Goal: Purchase product/service

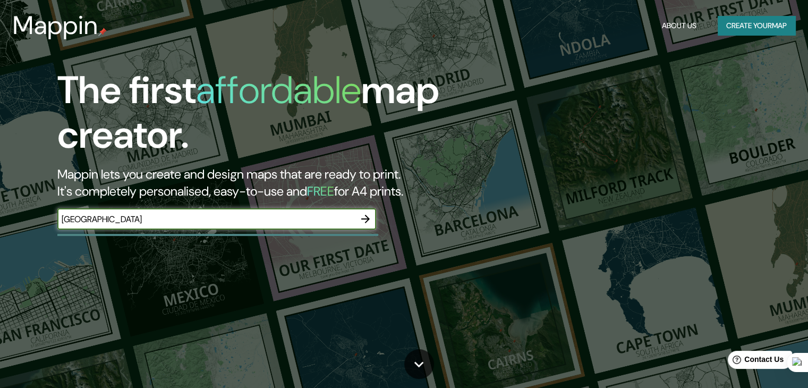
type input "[GEOGRAPHIC_DATA]"
click at [369, 214] on icon "button" at bounding box center [365, 218] width 13 height 13
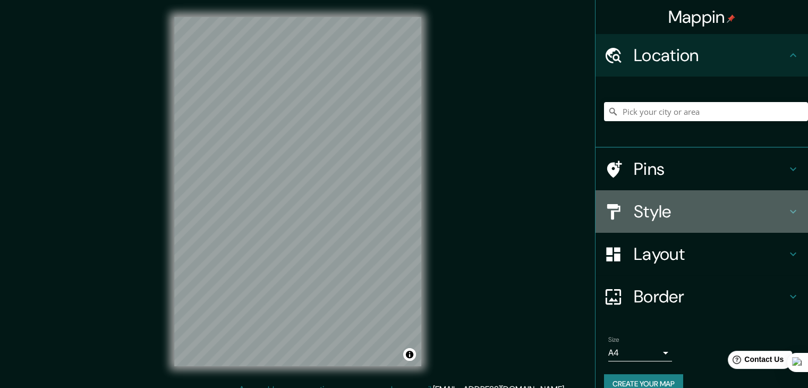
click at [649, 217] on h4 "Style" at bounding box center [710, 211] width 153 height 21
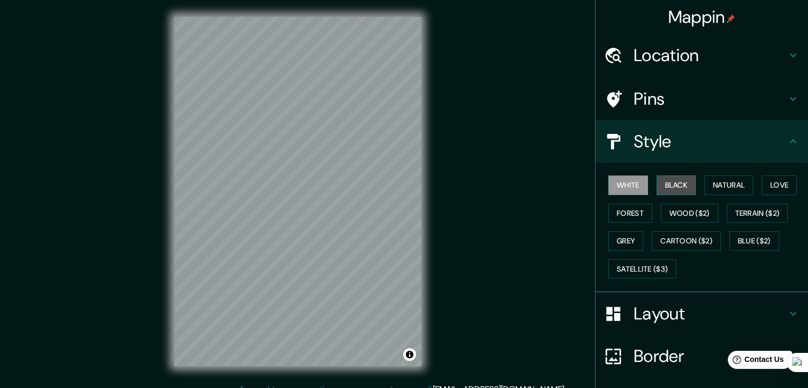
click at [662, 190] on button "Black" at bounding box center [676, 185] width 40 height 20
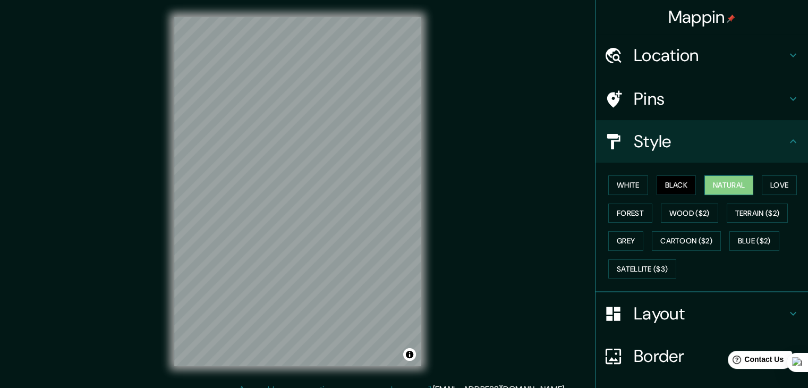
click at [711, 189] on button "Natural" at bounding box center [728, 185] width 49 height 20
click at [769, 181] on button "Love" at bounding box center [779, 185] width 35 height 20
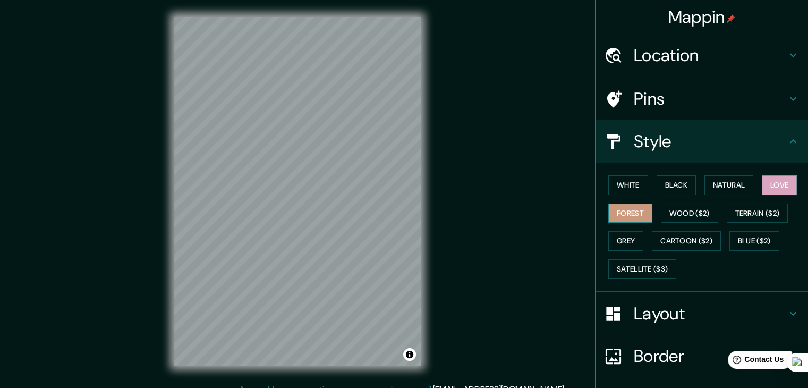
click at [628, 209] on button "Forest" at bounding box center [630, 213] width 44 height 20
click at [684, 209] on button "Wood ($2)" at bounding box center [689, 213] width 57 height 20
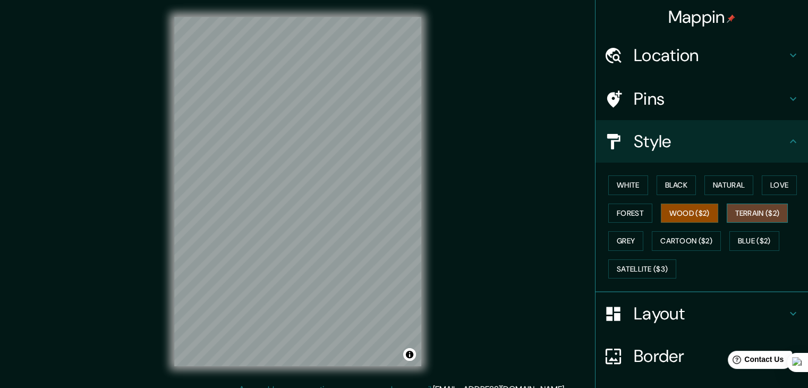
click at [744, 211] on button "Terrain ($2)" at bounding box center [758, 213] width 62 height 20
click at [625, 236] on button "Grey" at bounding box center [625, 241] width 35 height 20
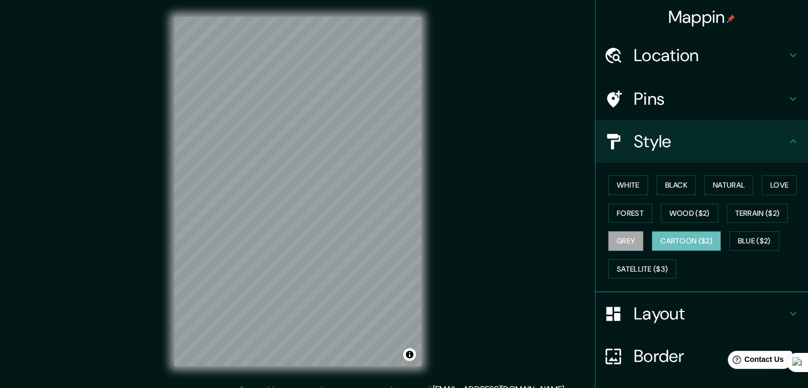
click at [679, 233] on button "Cartoon ($2)" at bounding box center [686, 241] width 69 height 20
click at [733, 237] on button "Blue ($2)" at bounding box center [754, 241] width 50 height 20
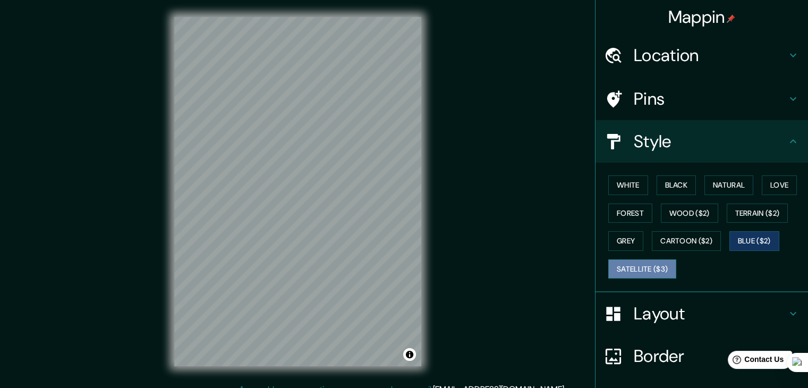
click at [636, 263] on button "Satellite ($3)" at bounding box center [642, 269] width 68 height 20
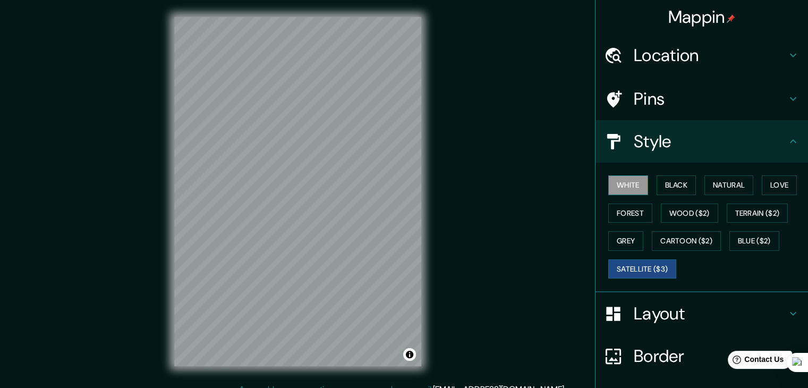
click at [619, 190] on button "White" at bounding box center [628, 185] width 40 height 20
click at [715, 186] on button "Natural" at bounding box center [728, 185] width 49 height 20
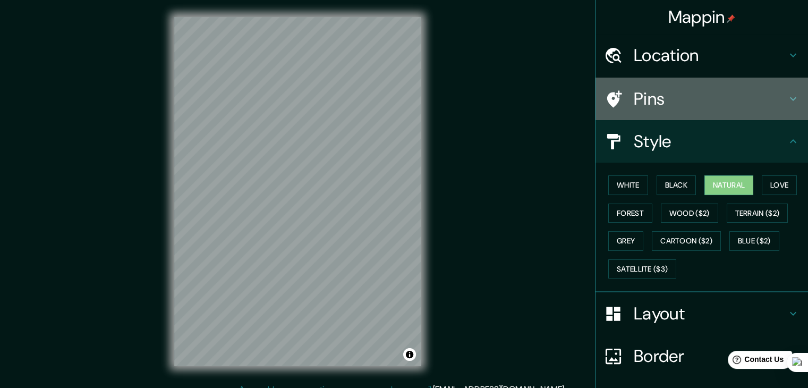
click at [787, 93] on icon at bounding box center [793, 98] width 13 height 13
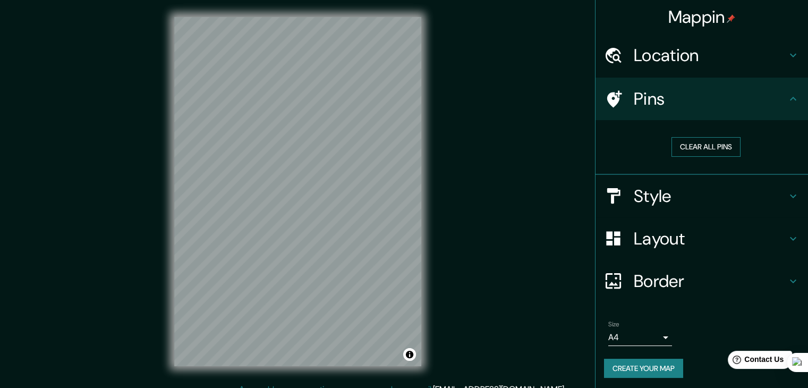
click at [700, 147] on button "Clear all pins" at bounding box center [705, 147] width 69 height 20
click at [734, 52] on h4 "Location" at bounding box center [710, 55] width 153 height 21
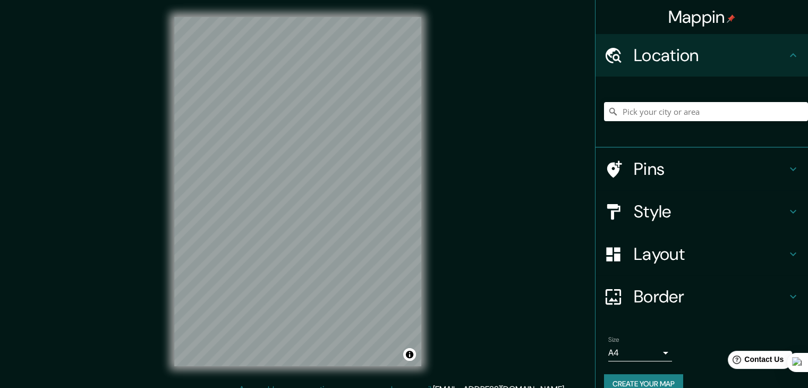
click at [734, 54] on h4 "Location" at bounding box center [710, 55] width 153 height 21
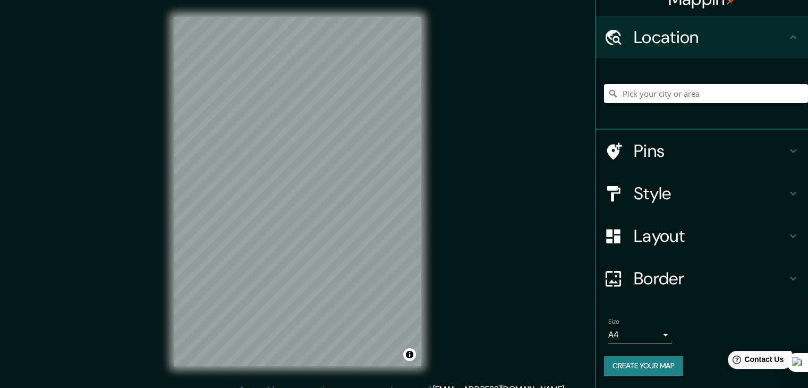
click at [684, 274] on h4 "Border" at bounding box center [710, 278] width 153 height 21
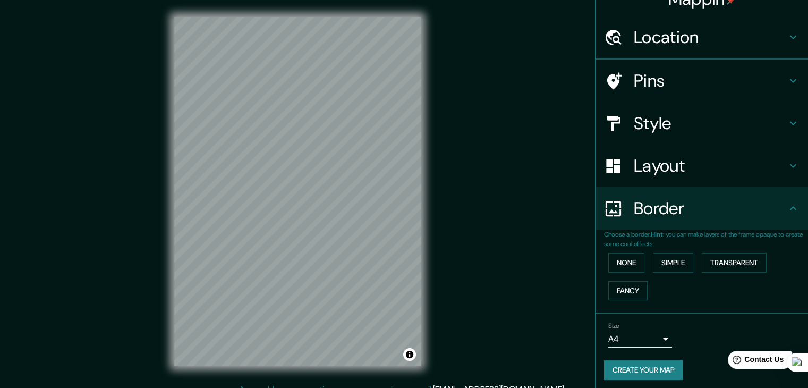
scroll to position [18, 0]
click at [622, 259] on button "None" at bounding box center [626, 263] width 36 height 20
click at [670, 258] on button "Simple" at bounding box center [673, 263] width 40 height 20
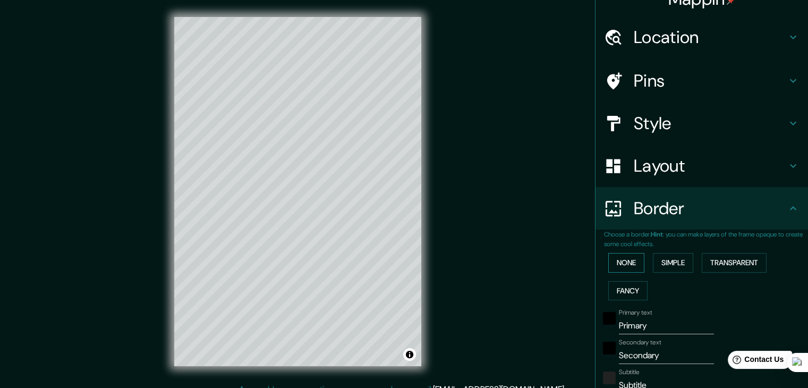
click at [618, 267] on button "None" at bounding box center [626, 263] width 36 height 20
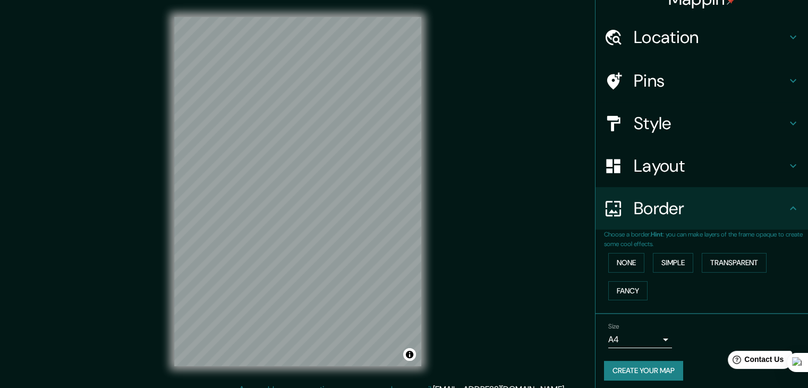
click at [688, 208] on h4 "Border" at bounding box center [710, 208] width 153 height 21
click at [724, 172] on h4 "Layout" at bounding box center [710, 165] width 153 height 21
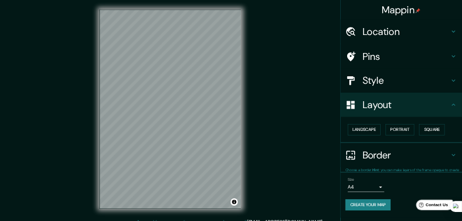
scroll to position [0, 0]
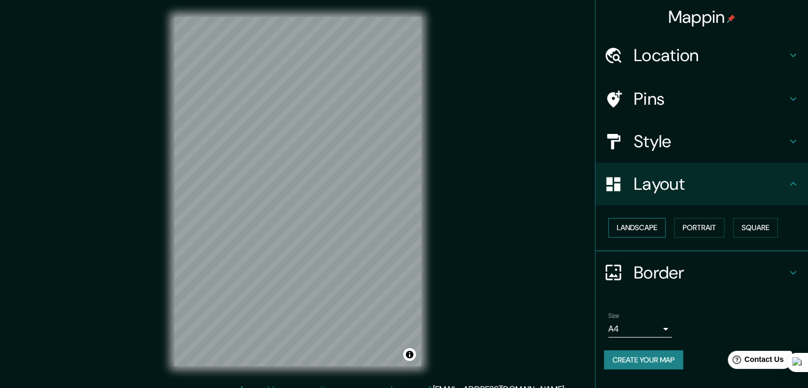
click at [634, 233] on button "Landscape" at bounding box center [636, 228] width 57 height 20
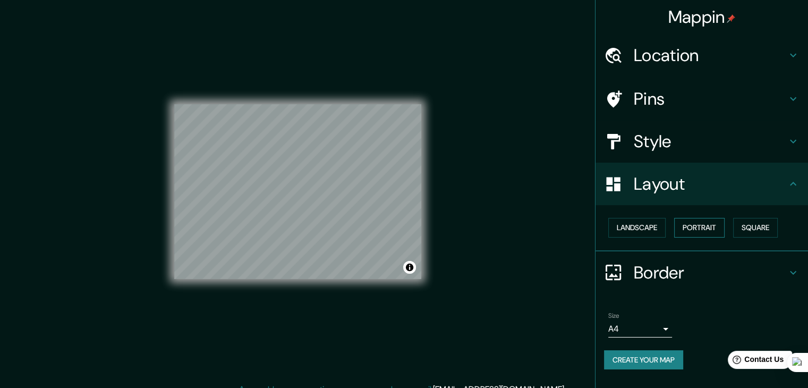
click at [714, 229] on button "Portrait" at bounding box center [699, 228] width 50 height 20
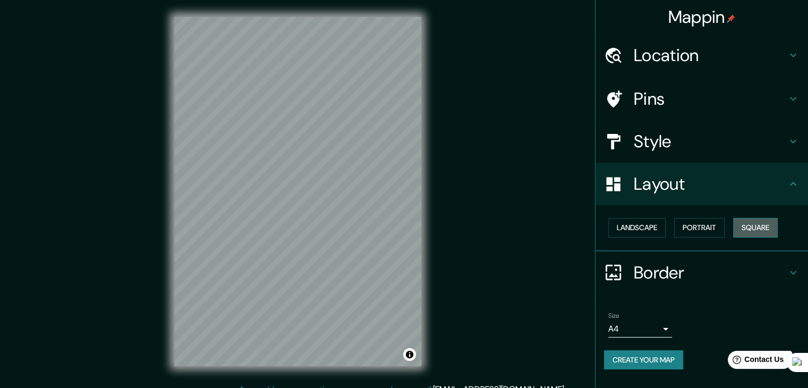
click at [747, 230] on button "Square" at bounding box center [755, 228] width 45 height 20
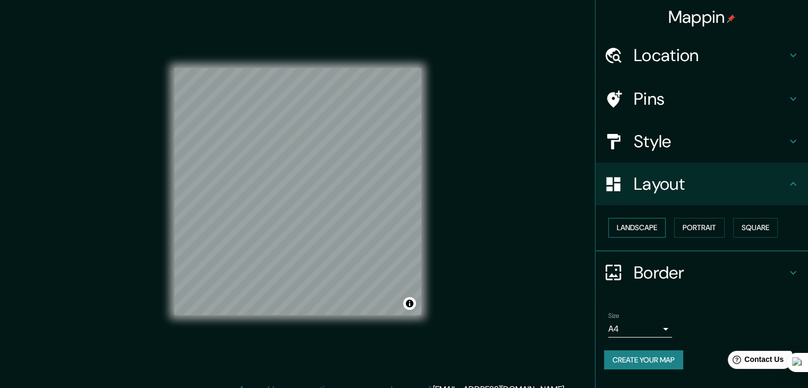
click at [637, 230] on button "Landscape" at bounding box center [636, 228] width 57 height 20
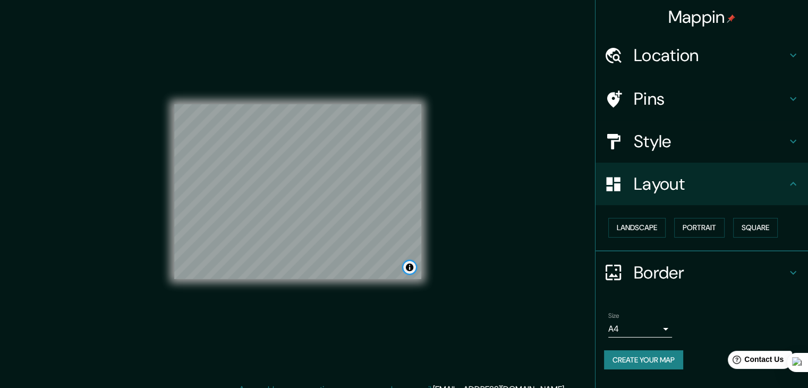
click at [410, 271] on button "Toggle attribution" at bounding box center [409, 267] width 13 height 13
click at [462, 294] on div "Mappin Location Pins Style Layout Landscape Portrait Square Border Choose a bor…" at bounding box center [404, 200] width 808 height 400
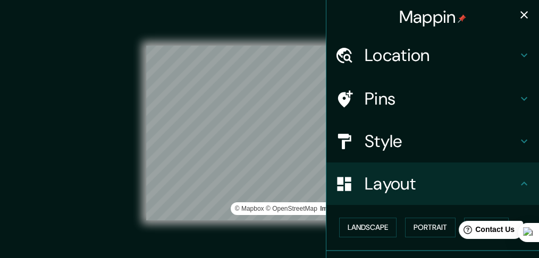
drag, startPoint x: 709, startPoint y: 0, endPoint x: 292, endPoint y: 228, distance: 475.4
click at [292, 228] on div "© Mapbox © OpenStreetMap Improve this map" at bounding box center [269, 133] width 485 height 232
click at [520, 15] on icon "button" at bounding box center [523, 14] width 7 height 7
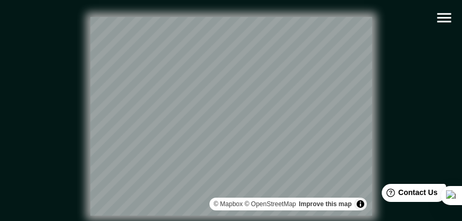
drag, startPoint x: 530, startPoint y: 0, endPoint x: 36, endPoint y: 116, distance: 507.5
click at [36, 116] on div "© Mapbox © OpenStreetMap Improve this map" at bounding box center [230, 116] width 415 height 199
click at [360, 206] on button "Toggle attribution" at bounding box center [360, 204] width 13 height 13
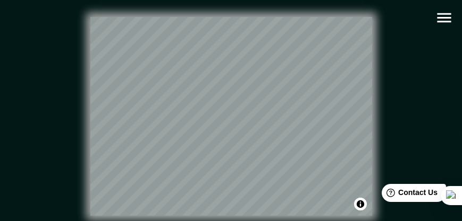
click at [443, 110] on div "© Mapbox © OpenStreetMap Improve this map" at bounding box center [230, 116] width 449 height 233
